Goal: Information Seeking & Learning: Learn about a topic

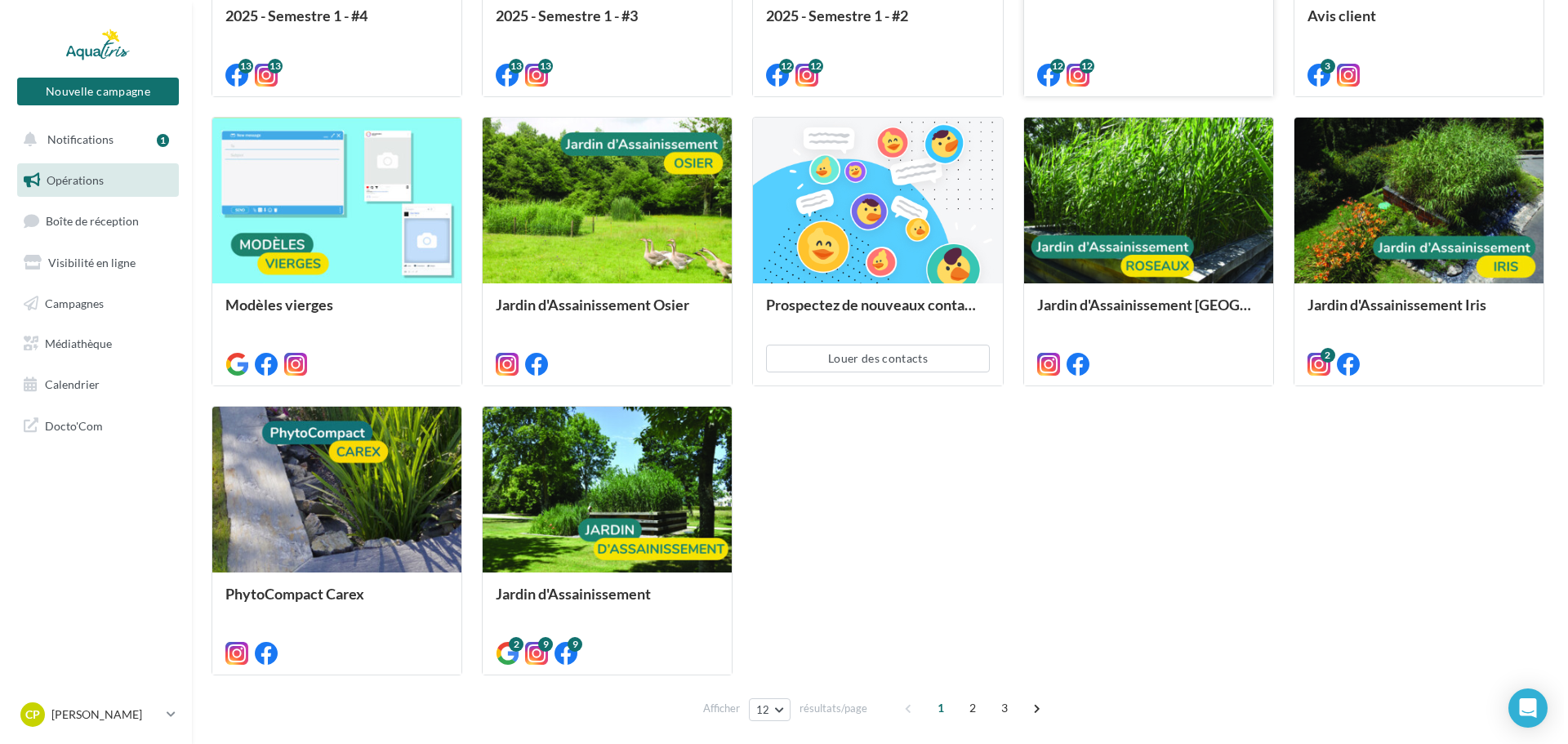
scroll to position [82, 0]
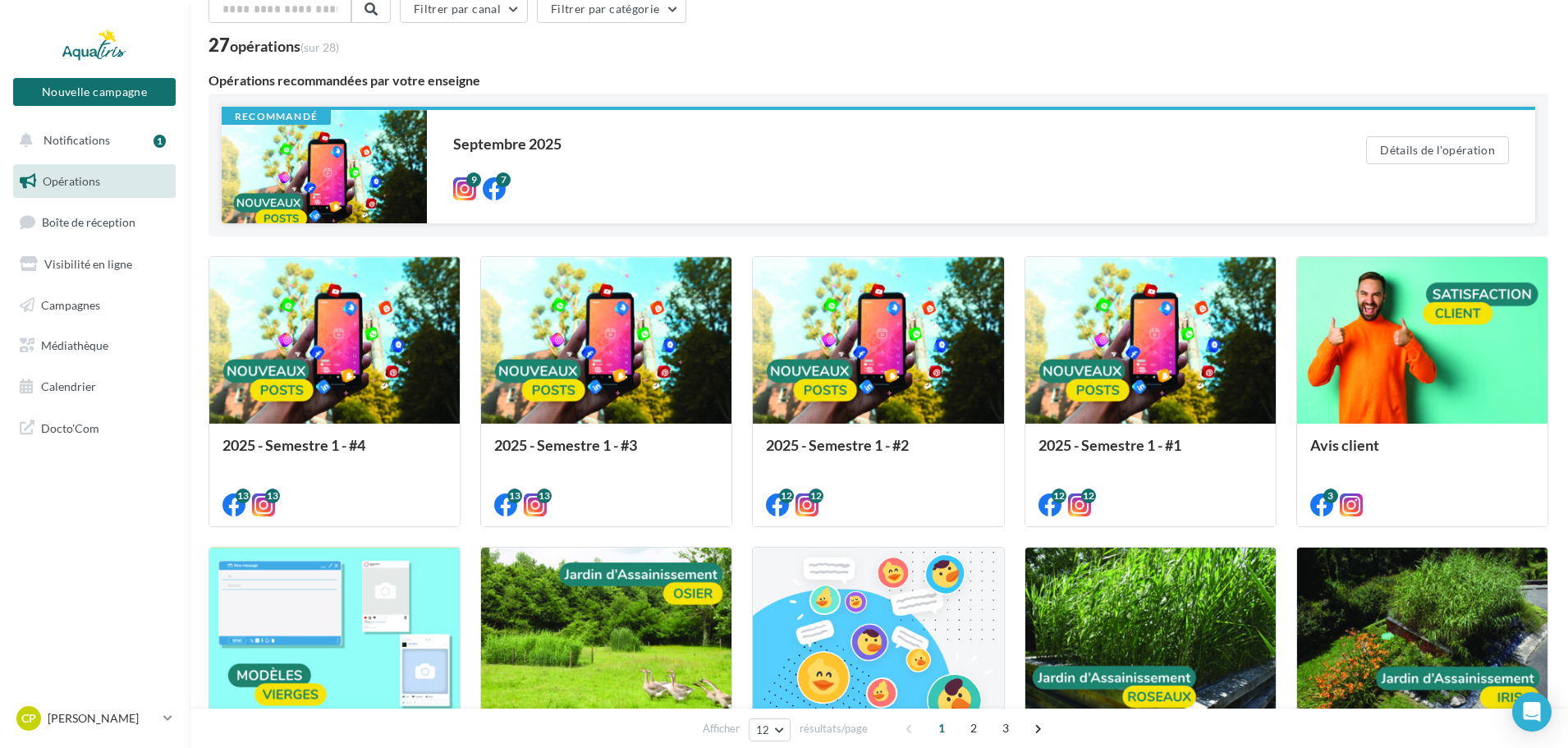
click at [344, 143] on div at bounding box center [324, 166] width 205 height 113
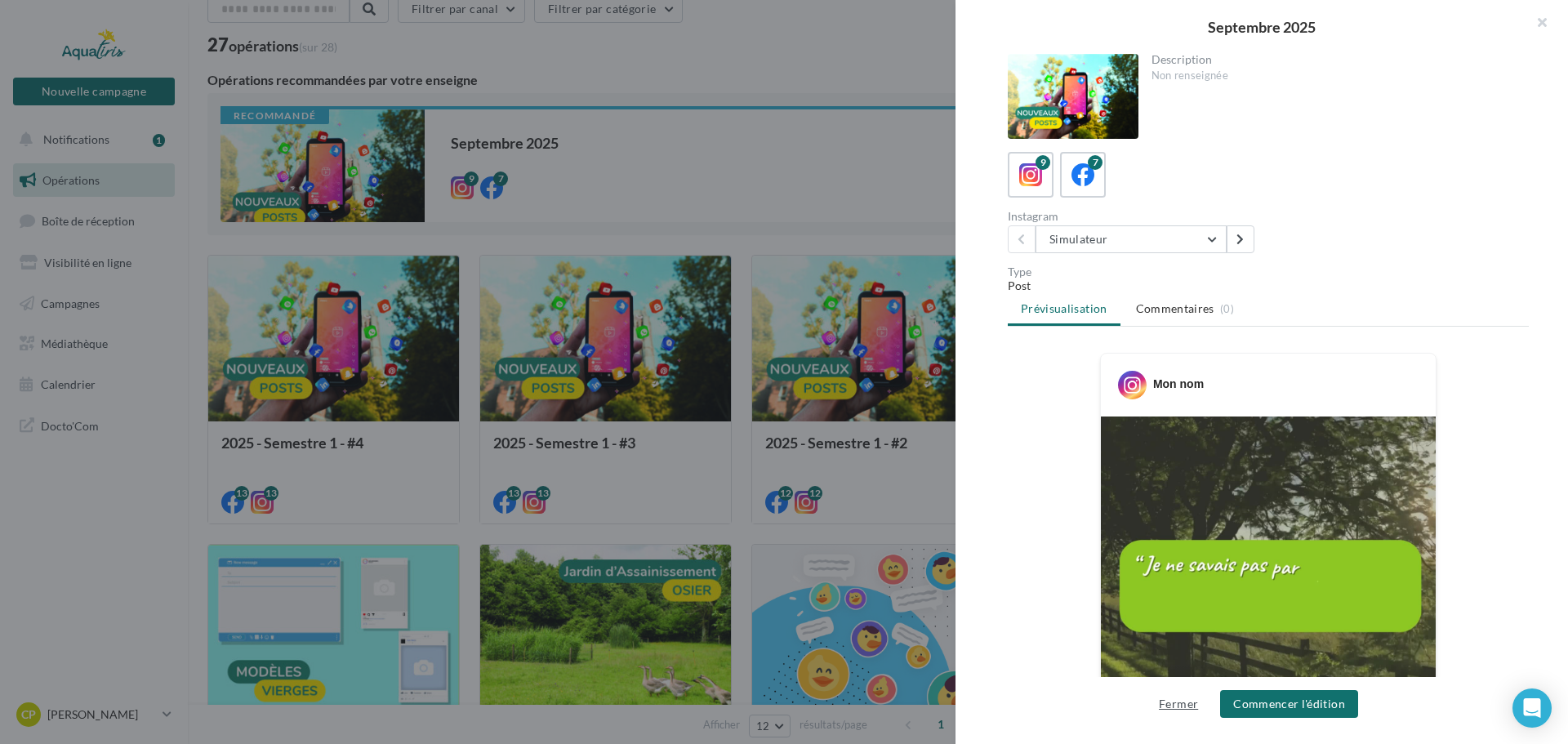
click at [1170, 704] on button "Fermer" at bounding box center [1178, 704] width 52 height 19
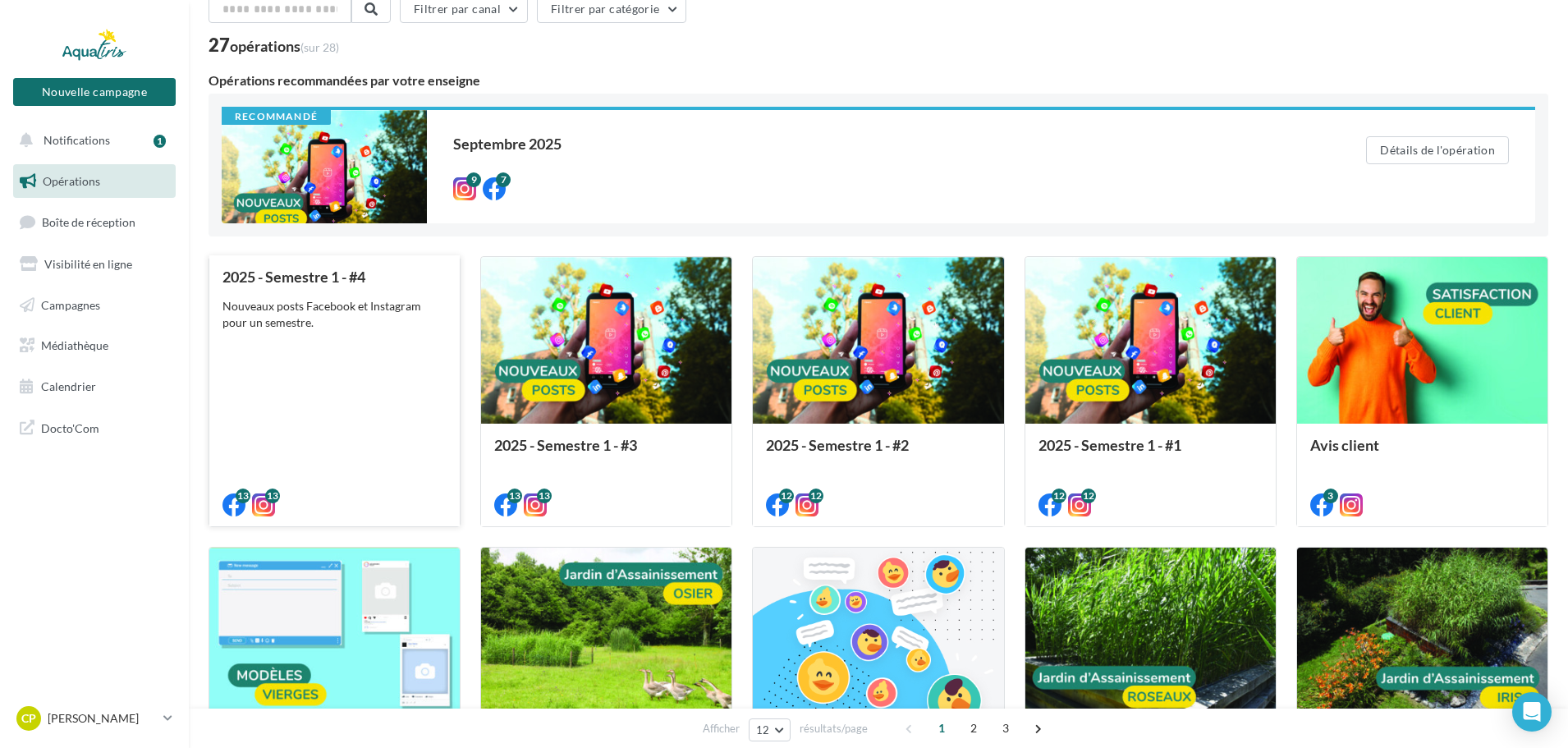
click at [281, 312] on div "Nouveaux posts Facebook et Instagram pour un semestre." at bounding box center [335, 314] width 224 height 33
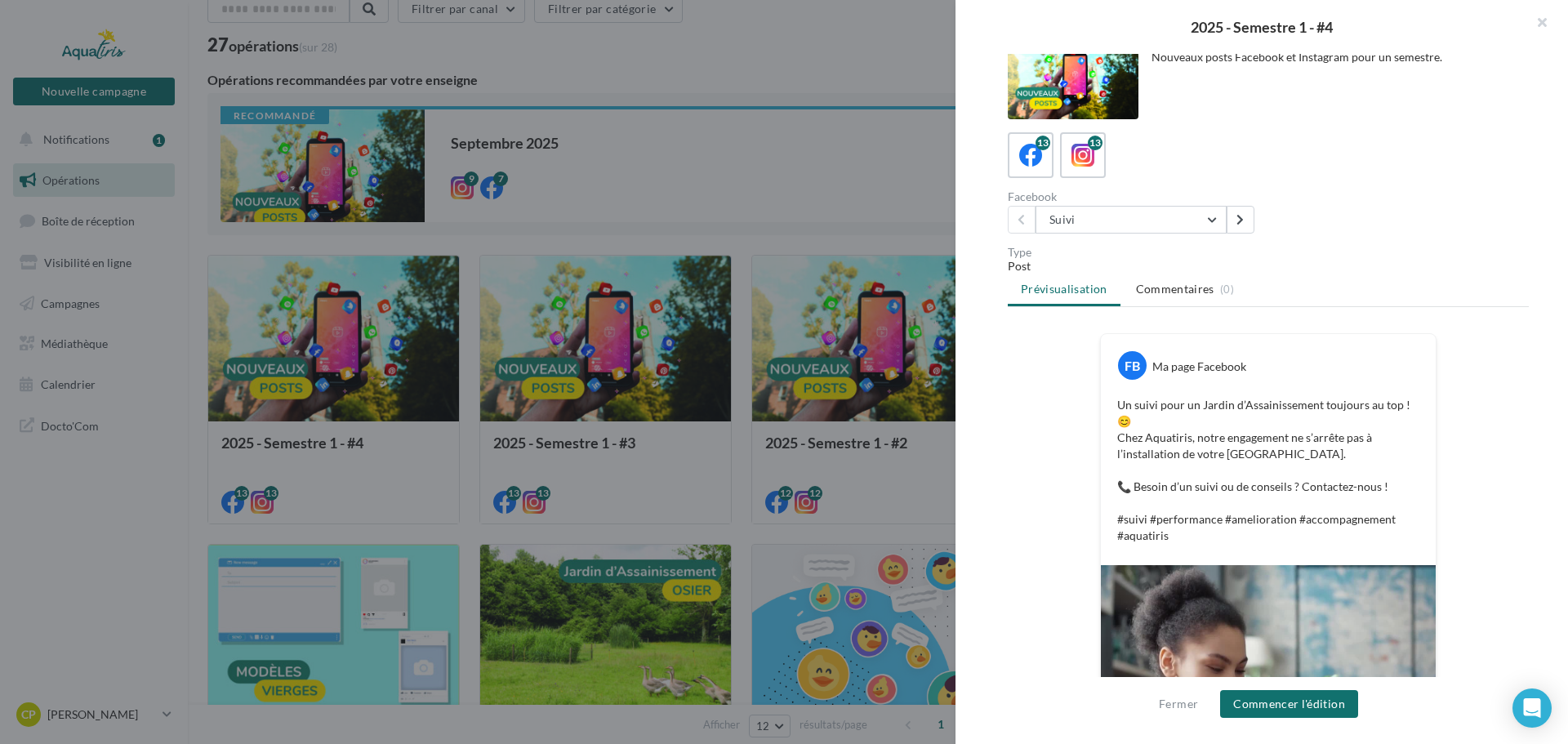
scroll to position [0, 0]
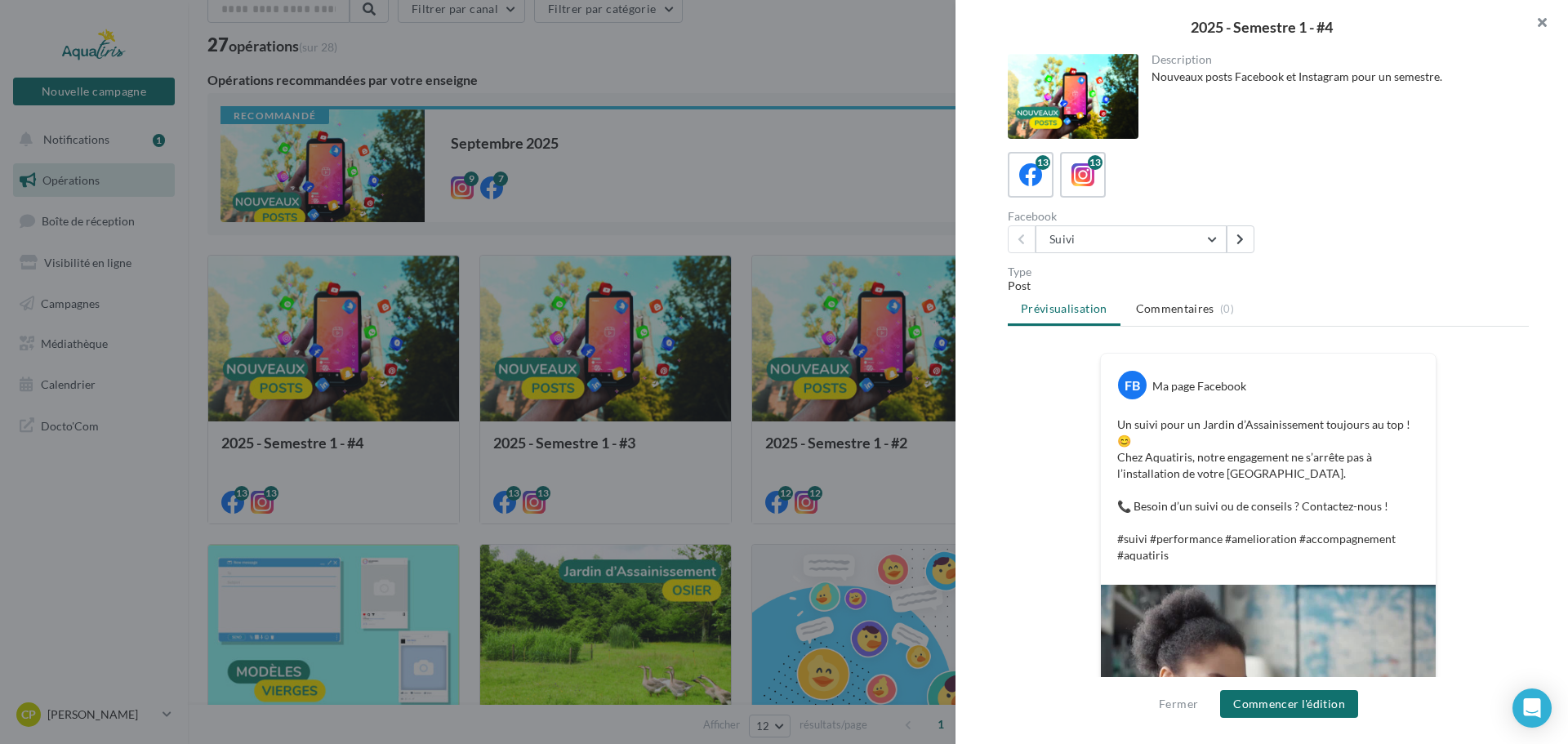
click at [1541, 17] on button "button" at bounding box center [1535, 24] width 65 height 49
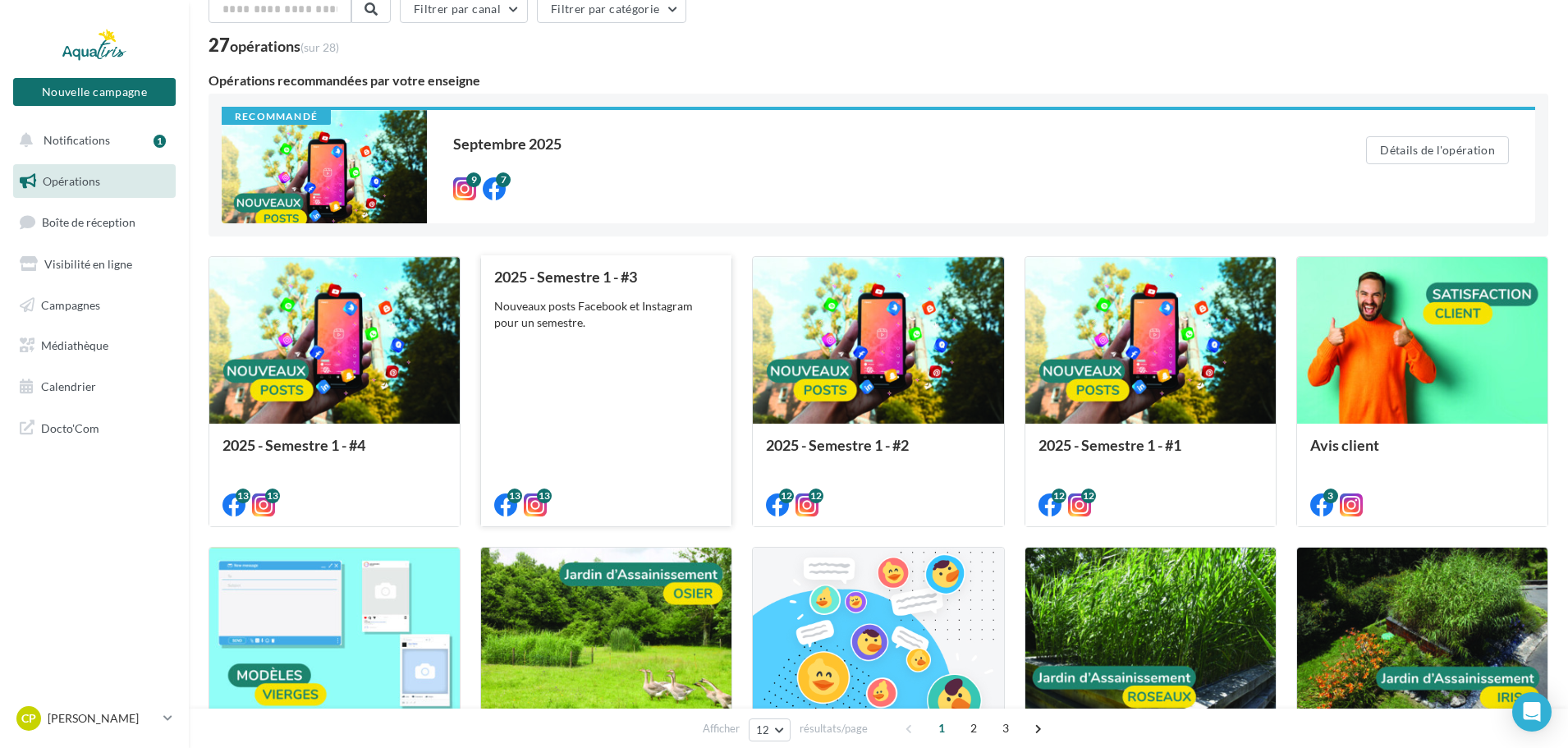
click at [614, 330] on div "Nouveaux posts Facebook et Instagram pour un semestre." at bounding box center [606, 314] width 224 height 33
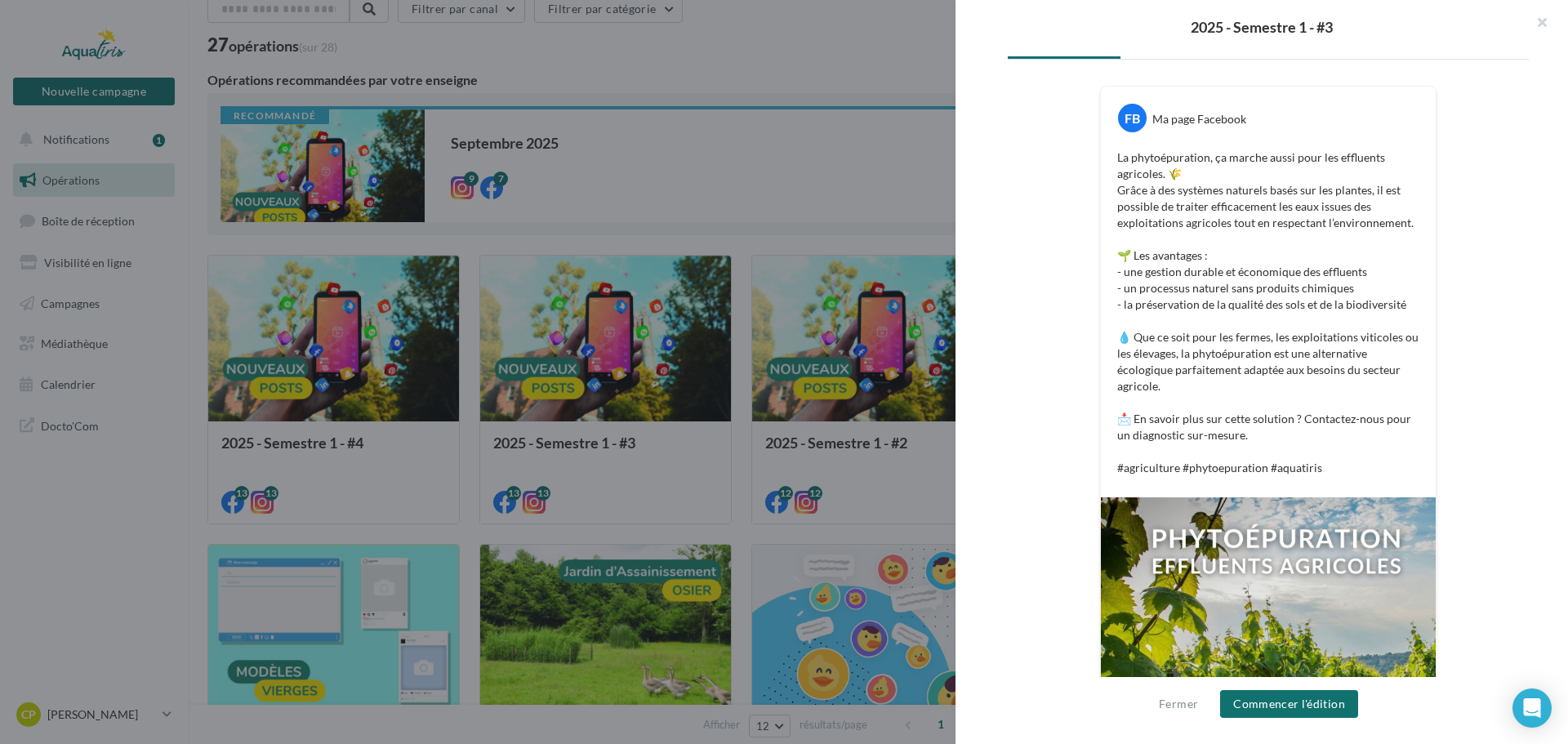
scroll to position [429, 0]
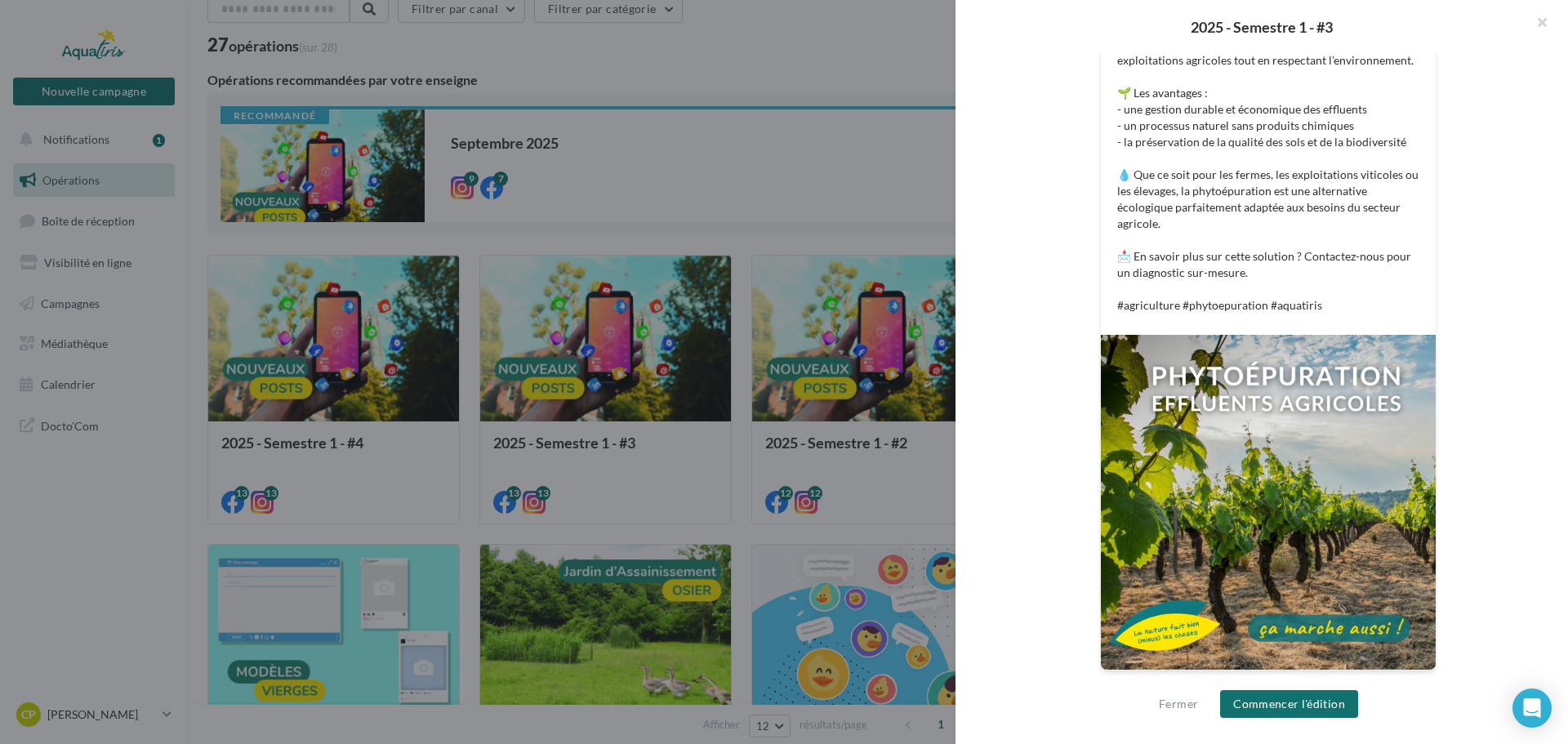
drag, startPoint x: 1533, startPoint y: 21, endPoint x: 1380, endPoint y: 77, distance: 162.9
click at [1531, 21] on button "button" at bounding box center [1535, 24] width 65 height 49
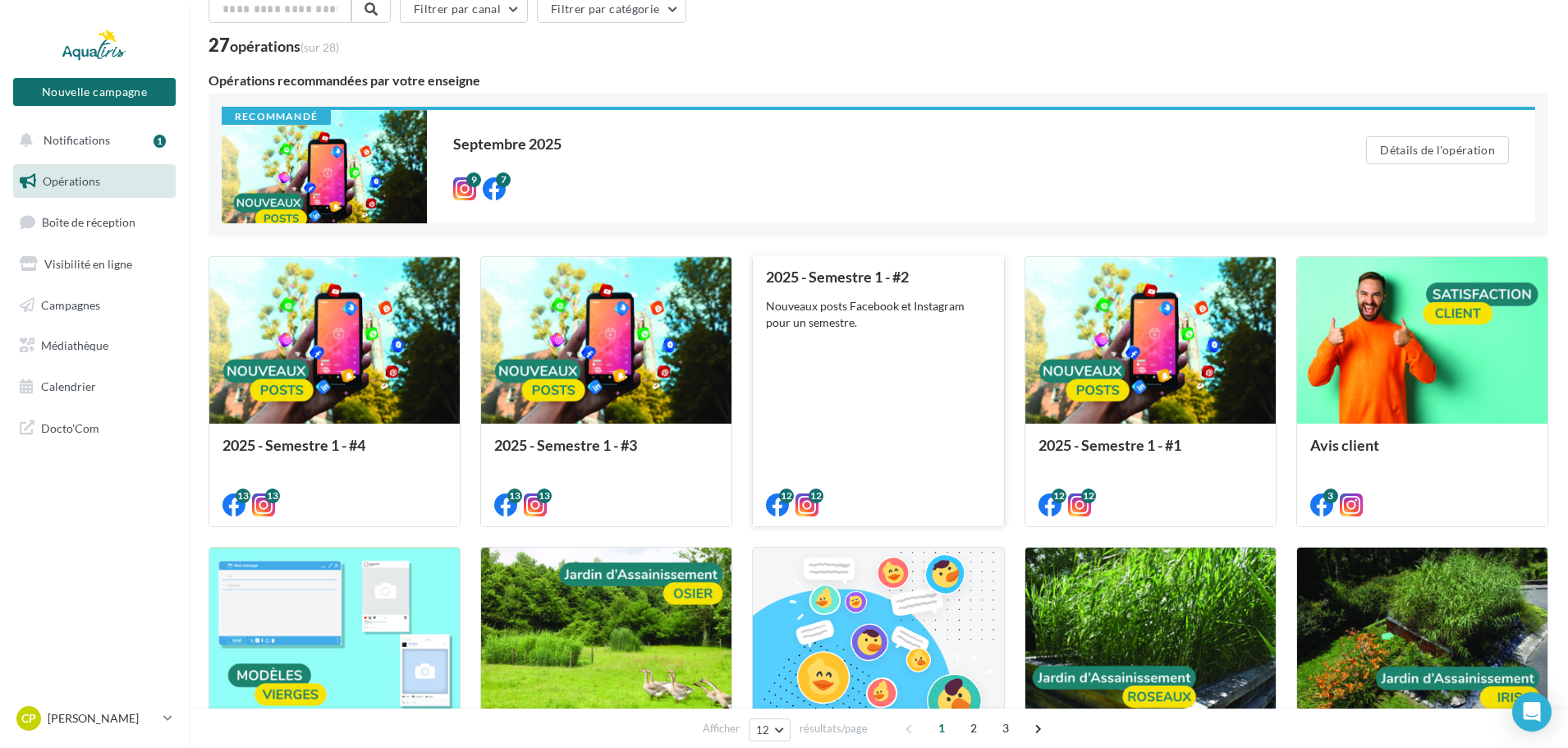
click at [849, 328] on div "Nouveaux posts Facebook et Instagram pour un semestre." at bounding box center [878, 314] width 224 height 33
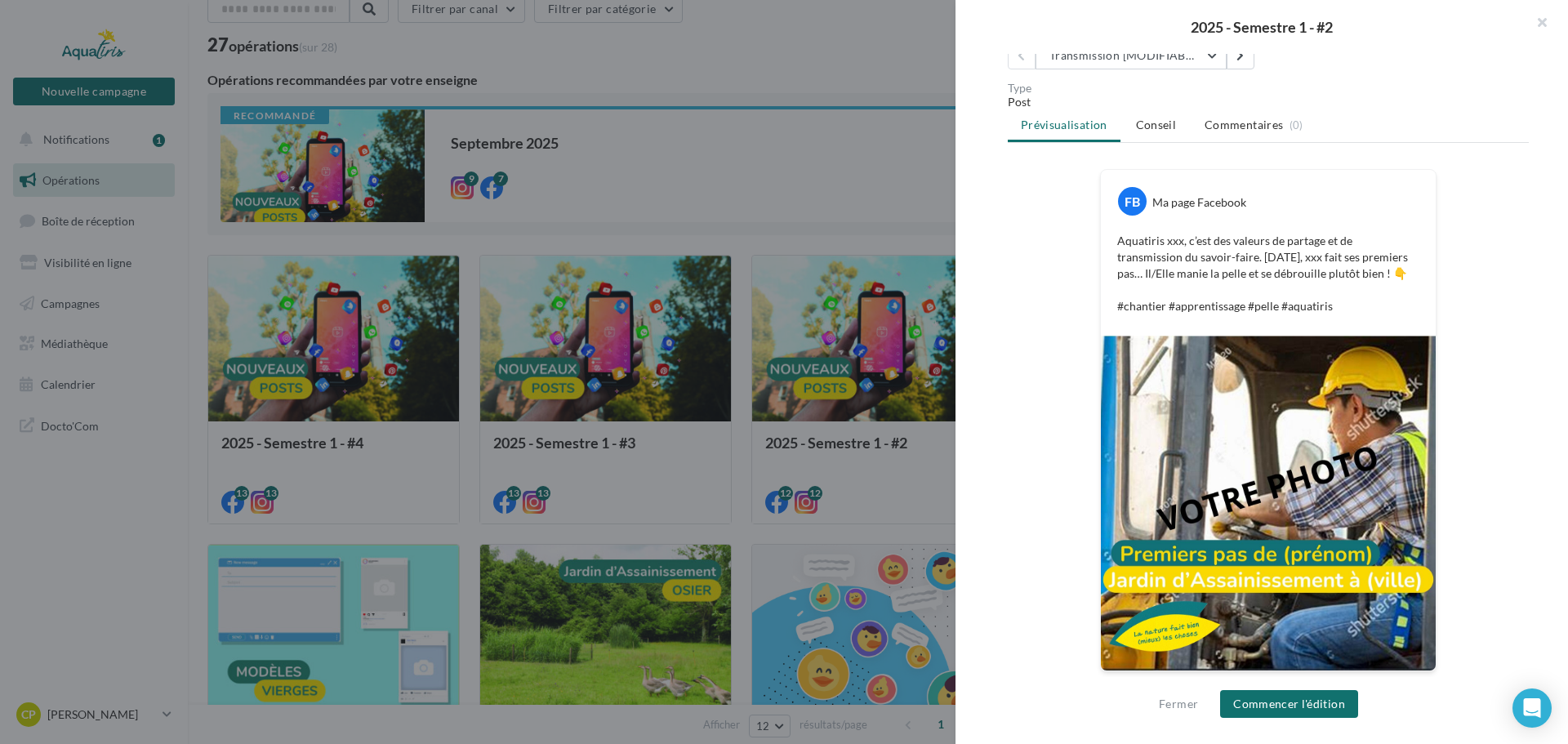
scroll to position [185, 0]
click at [1532, 21] on button "button" at bounding box center [1535, 24] width 65 height 49
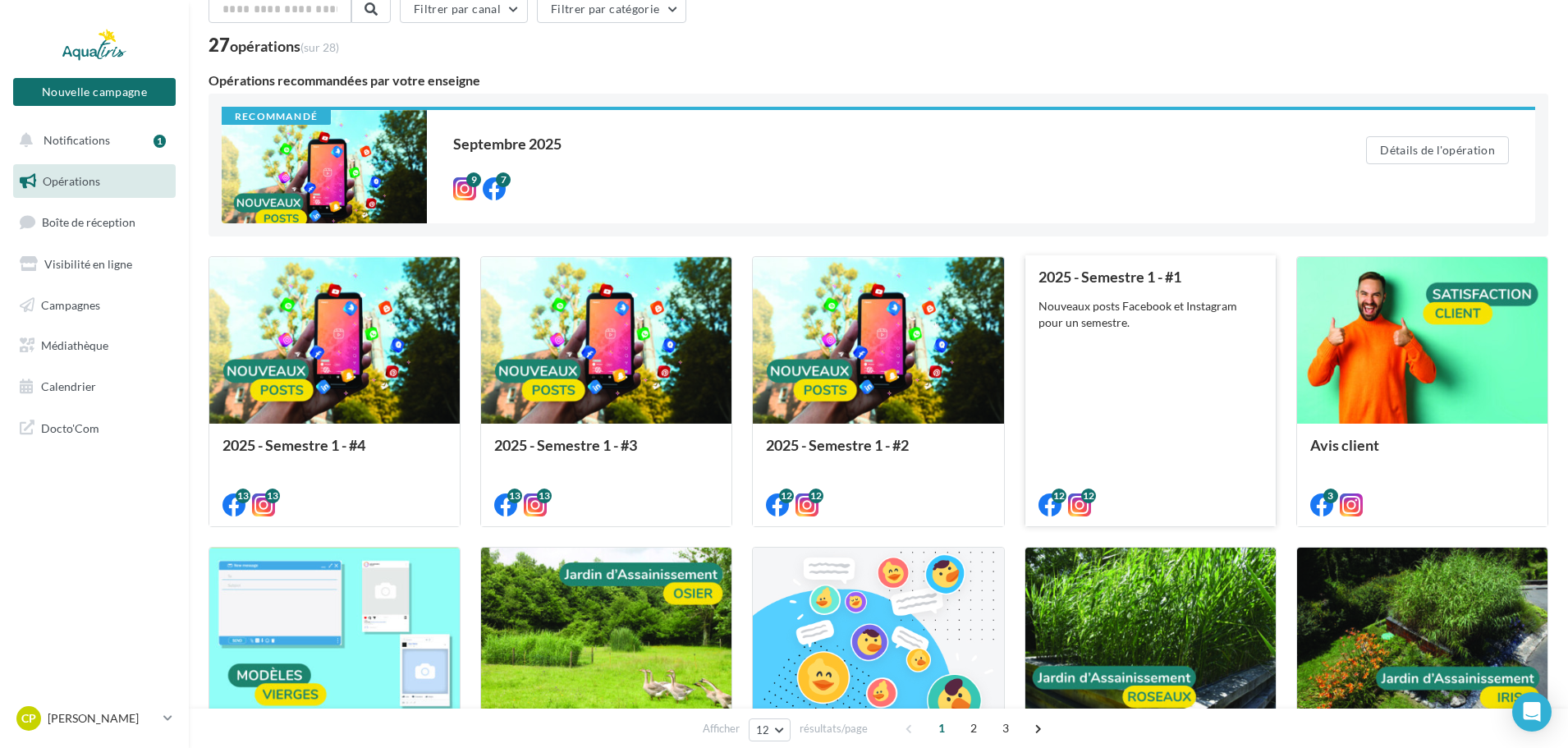
click at [1181, 334] on div "2025 - Semestre 1 - #1 Nouveaux posts Facebook et Instagram pour un semestre." at bounding box center [1150, 389] width 224 height 243
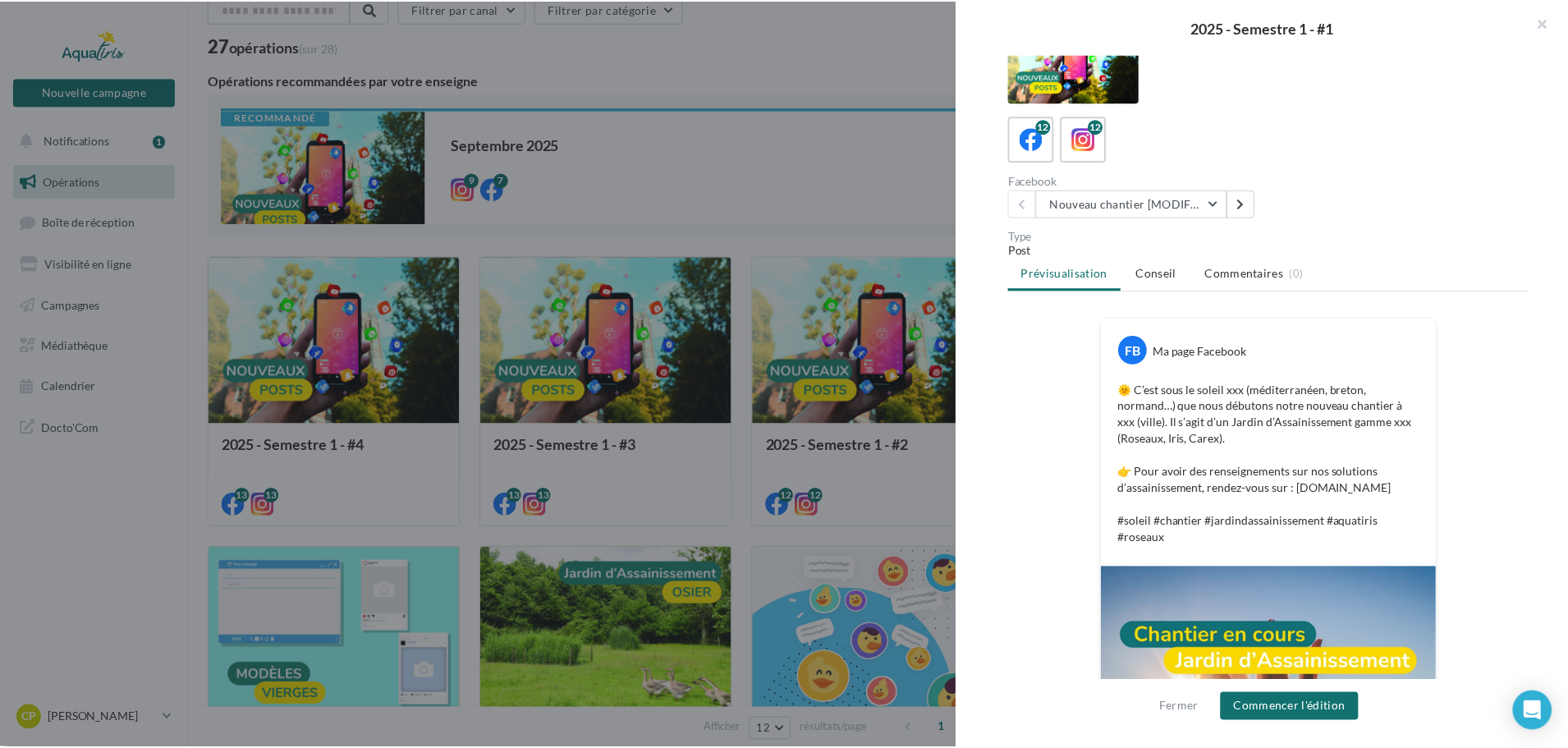
scroll to position [0, 0]
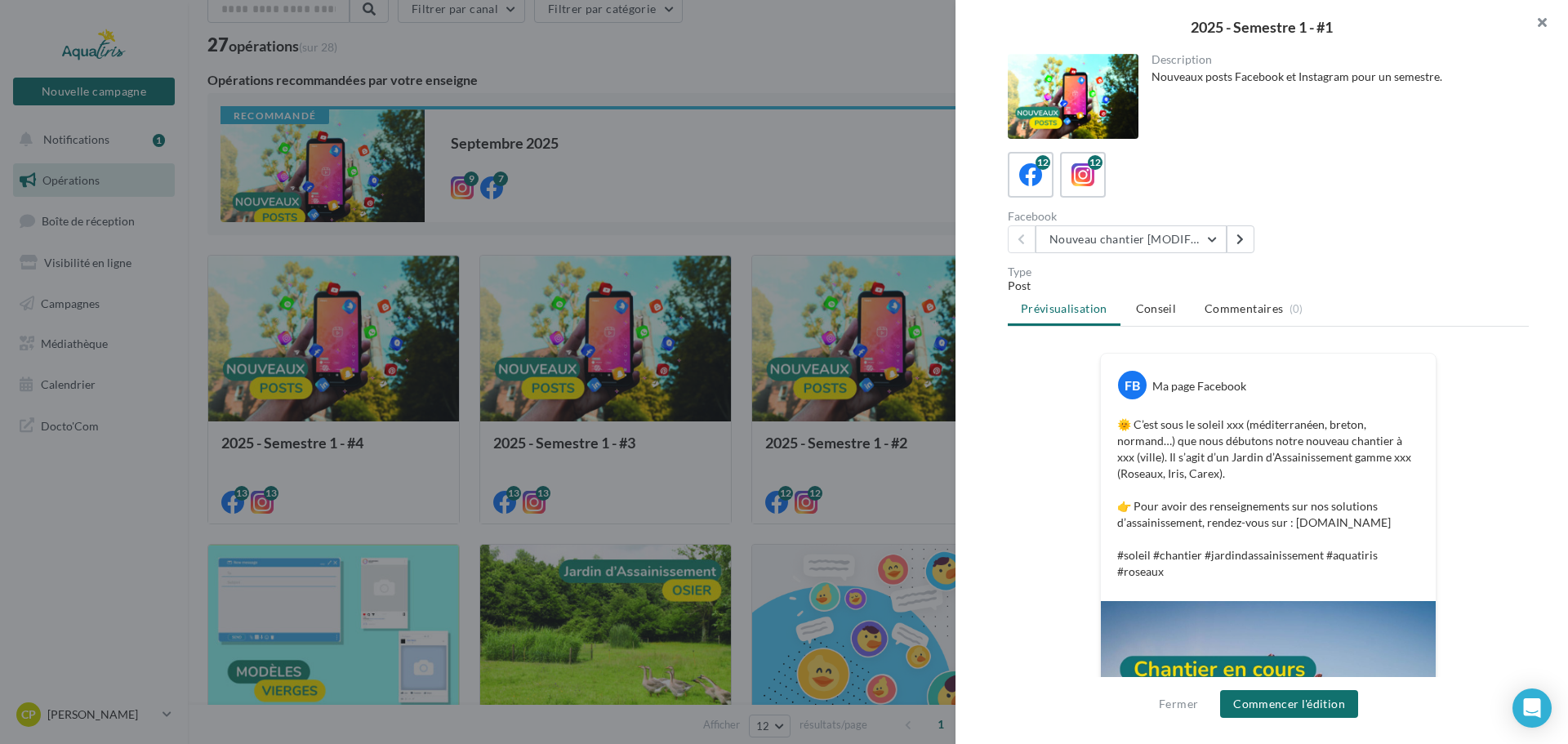
click at [1539, 14] on button "button" at bounding box center [1535, 24] width 65 height 49
